Goal: Navigation & Orientation: Find specific page/section

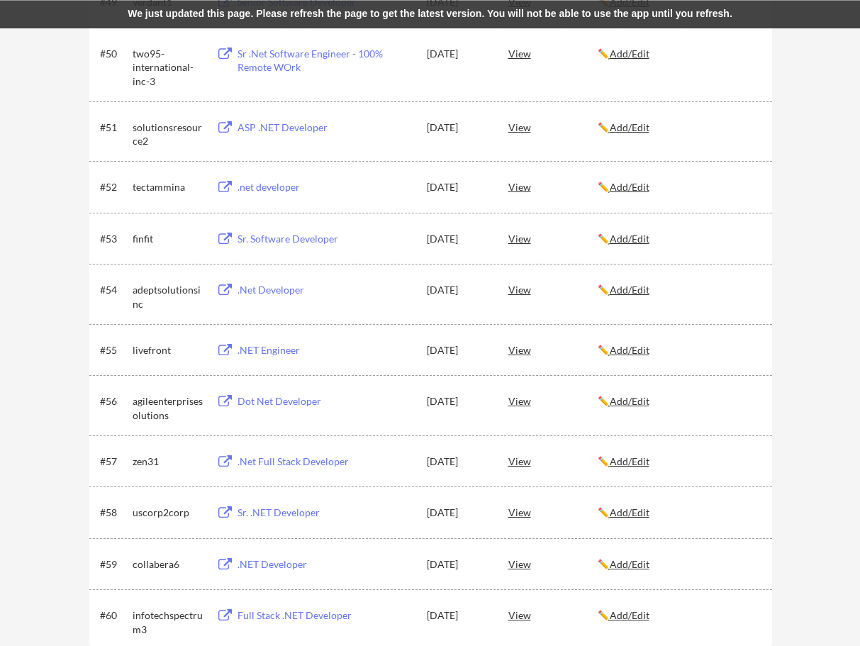
scroll to position [3327, 0]
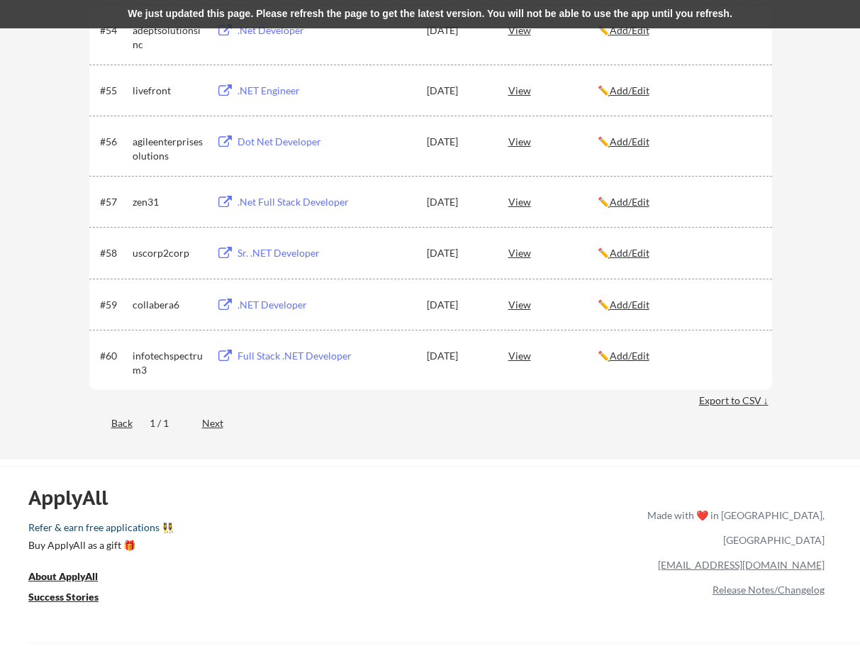
click at [131, 530] on link "Refer & earn free applications 👯‍♀️" at bounding box center [189, 530] width 323 height 15
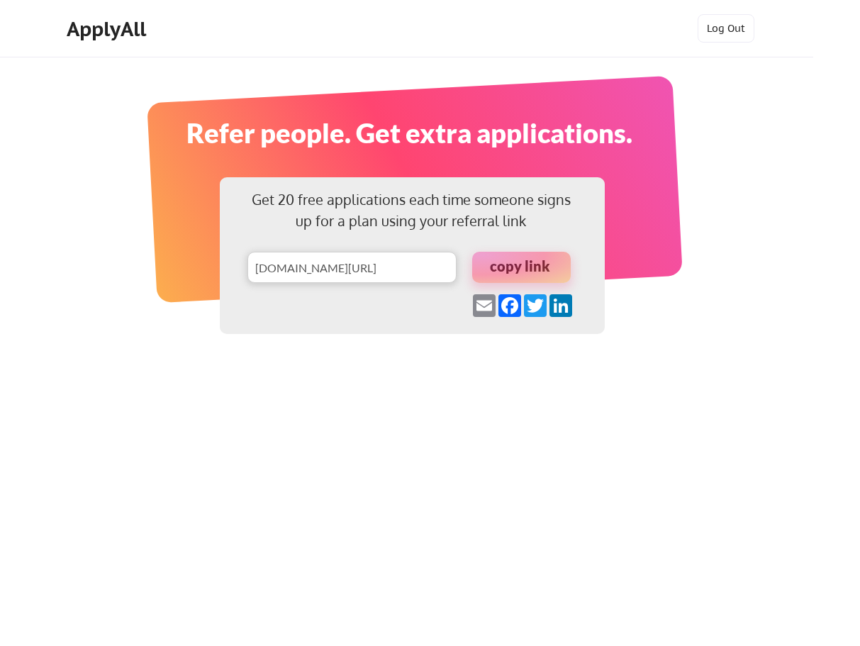
click at [508, 265] on div at bounding box center [521, 267] width 99 height 31
click at [119, 21] on div "ApplyAll" at bounding box center [109, 29] width 84 height 24
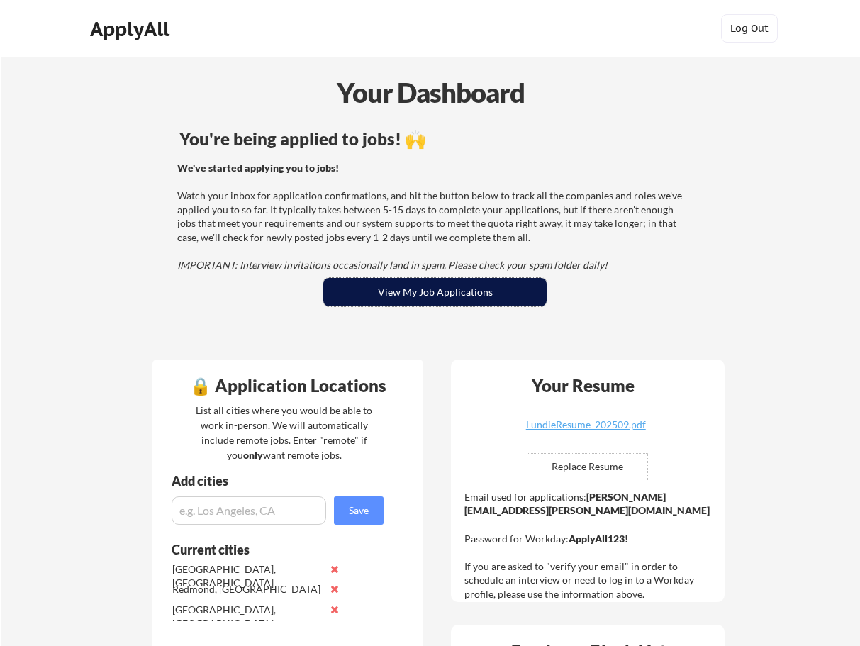
click at [441, 284] on button "View My Job Applications" at bounding box center [434, 292] width 223 height 28
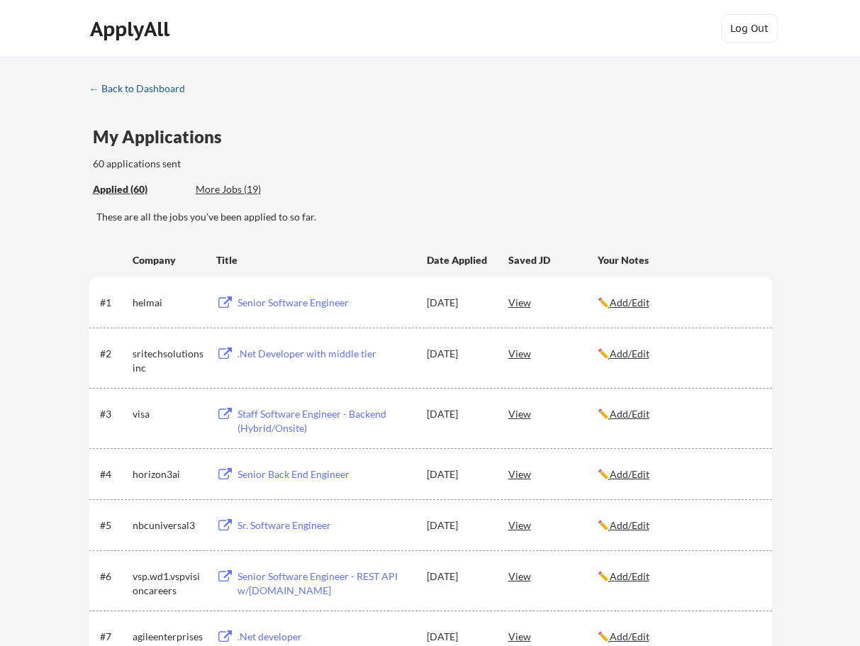
click at [155, 96] on link "← Back to Dashboard" at bounding box center [142, 90] width 106 height 14
